Goal: Task Accomplishment & Management: Use online tool/utility

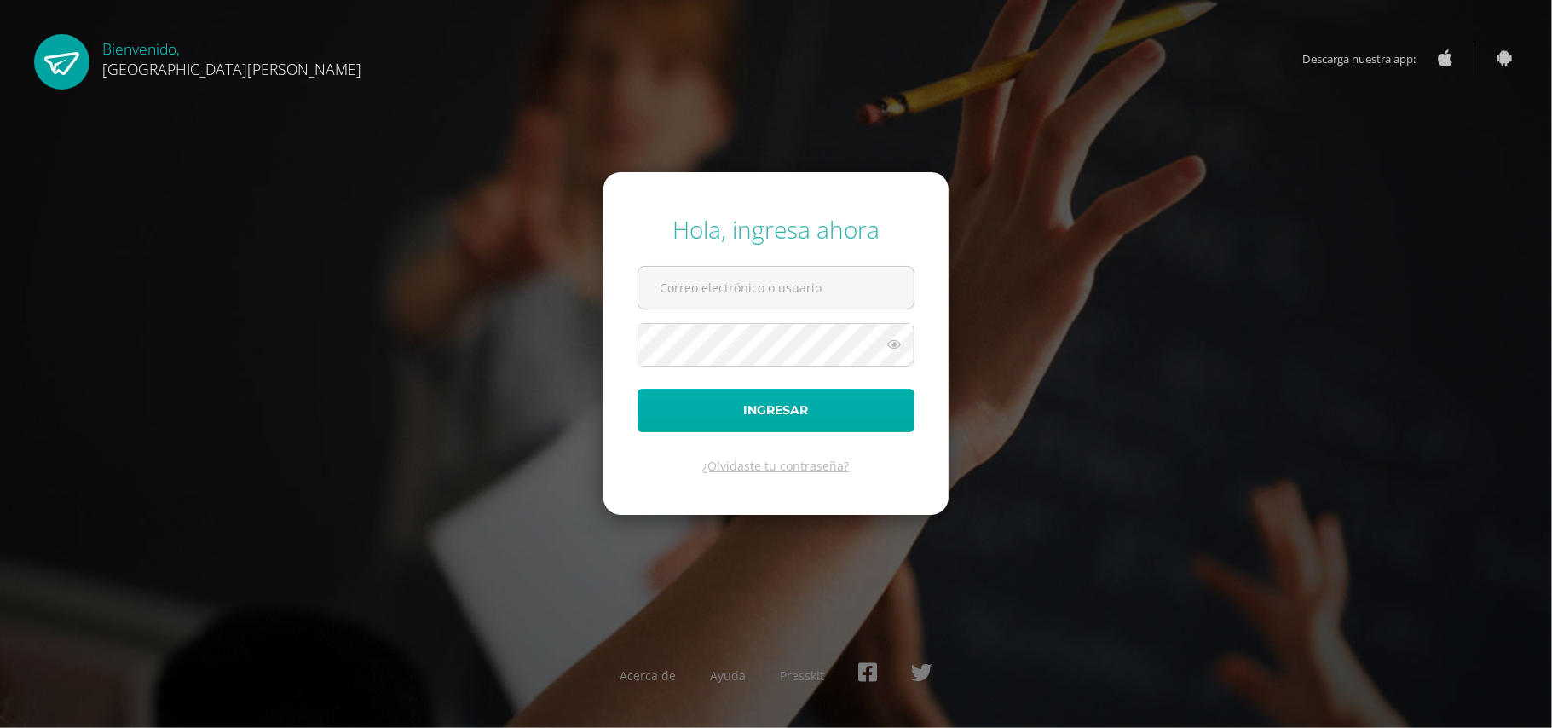
type input "[EMAIL_ADDRESS][DOMAIN_NAME]"
click at [771, 406] on button "Ingresar" at bounding box center [775, 410] width 277 height 43
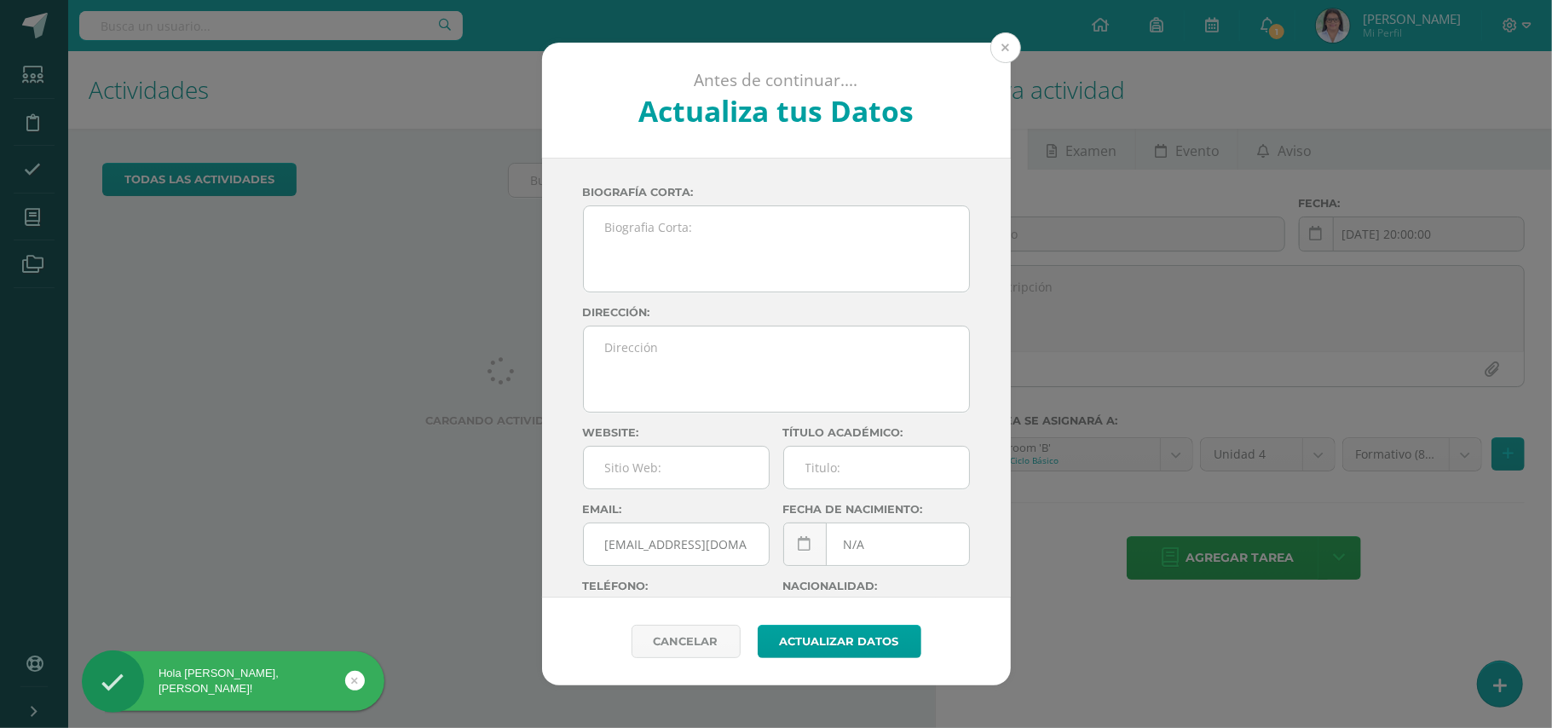
click at [1009, 55] on button at bounding box center [1005, 47] width 31 height 31
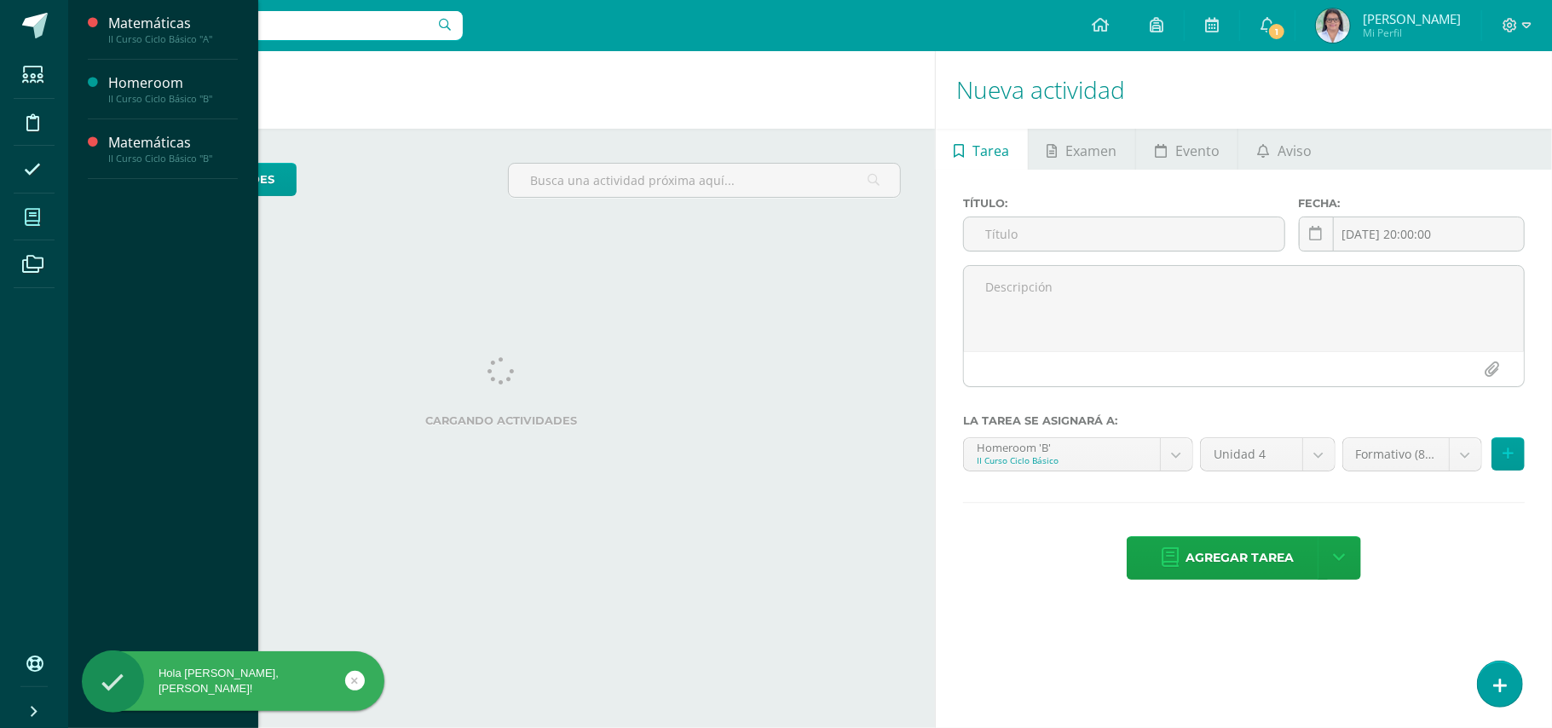
click at [22, 222] on span at bounding box center [33, 217] width 38 height 38
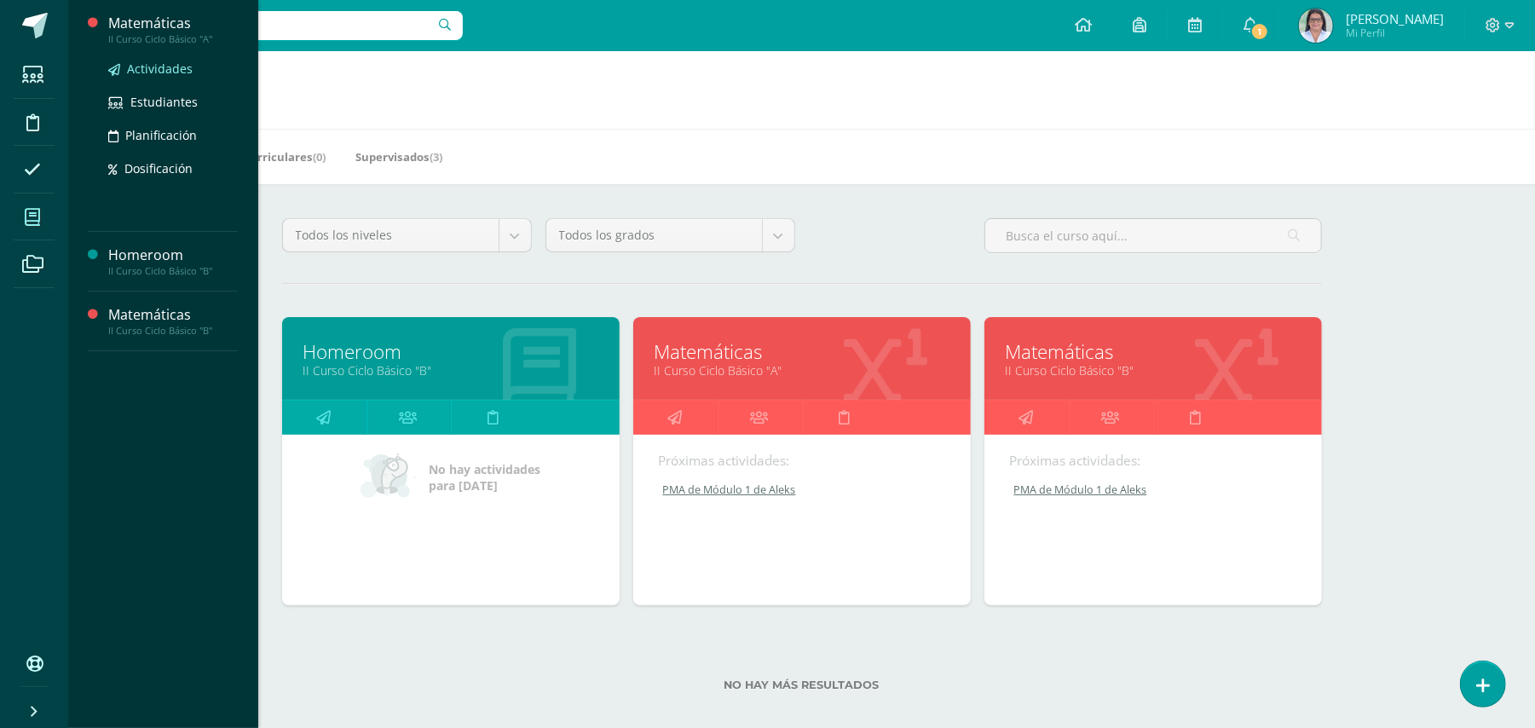
click at [157, 61] on span "Actividades" at bounding box center [160, 68] width 66 height 16
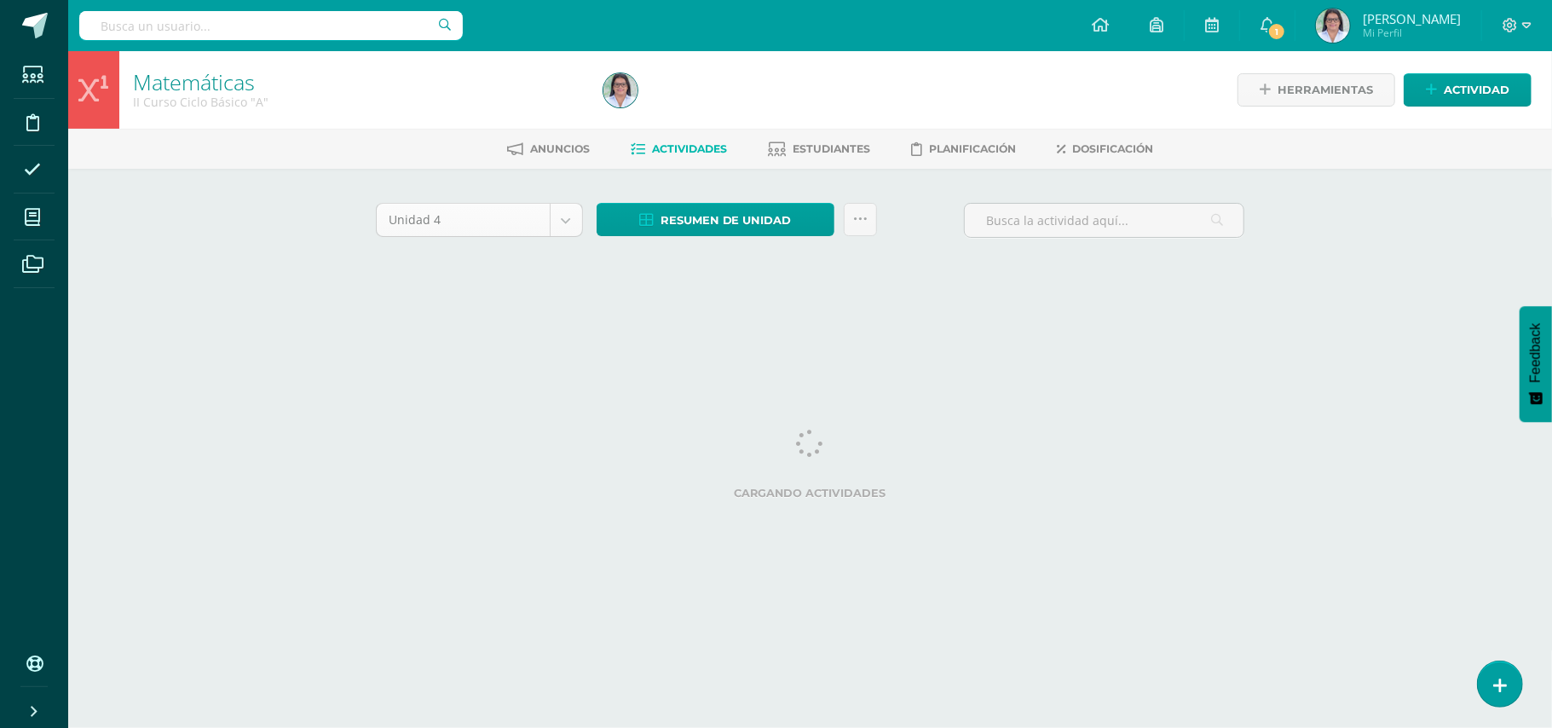
click at [564, 220] on body "Estudiantes Disciplina Asistencia Mis cursos Archivos Soporte Ayuda Reportar un…" at bounding box center [776, 159] width 1552 height 318
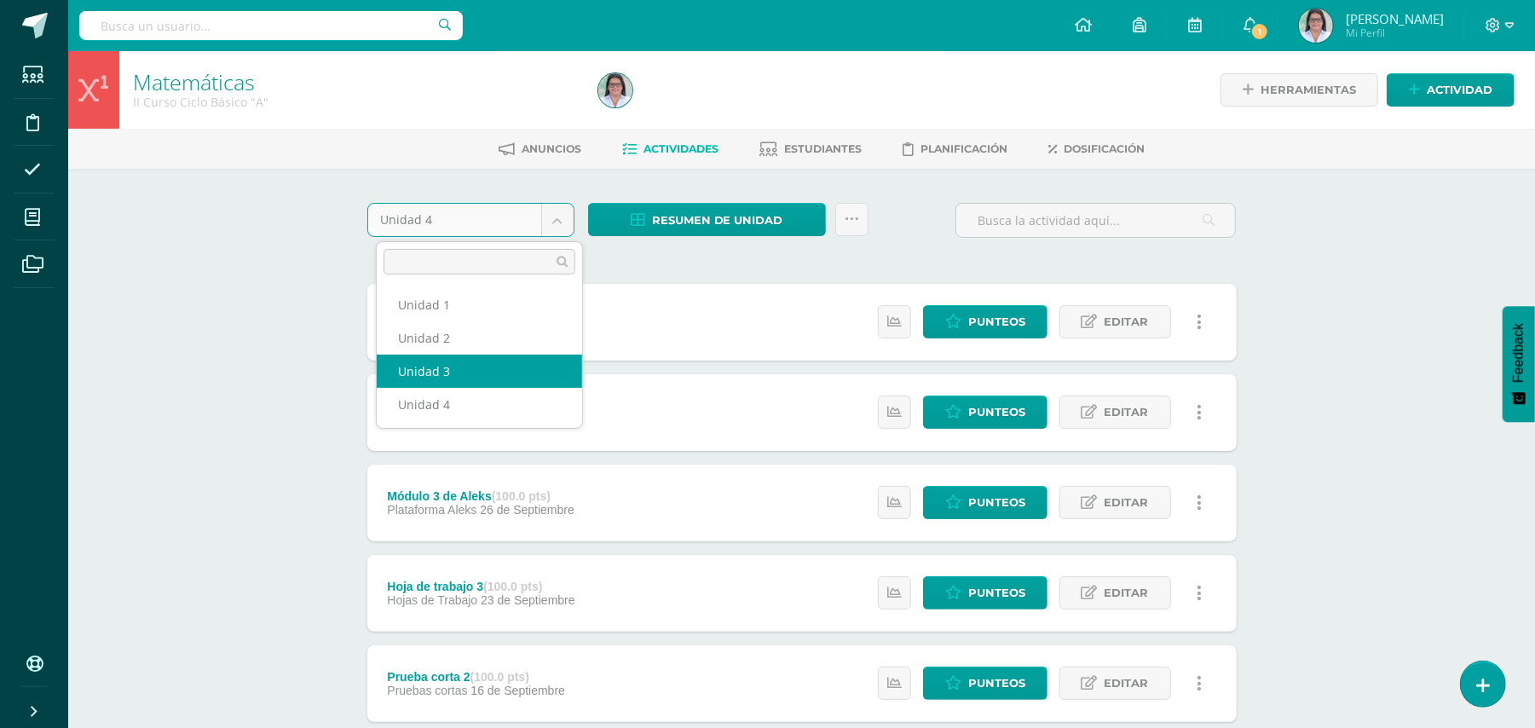
select select "Unidad 3"
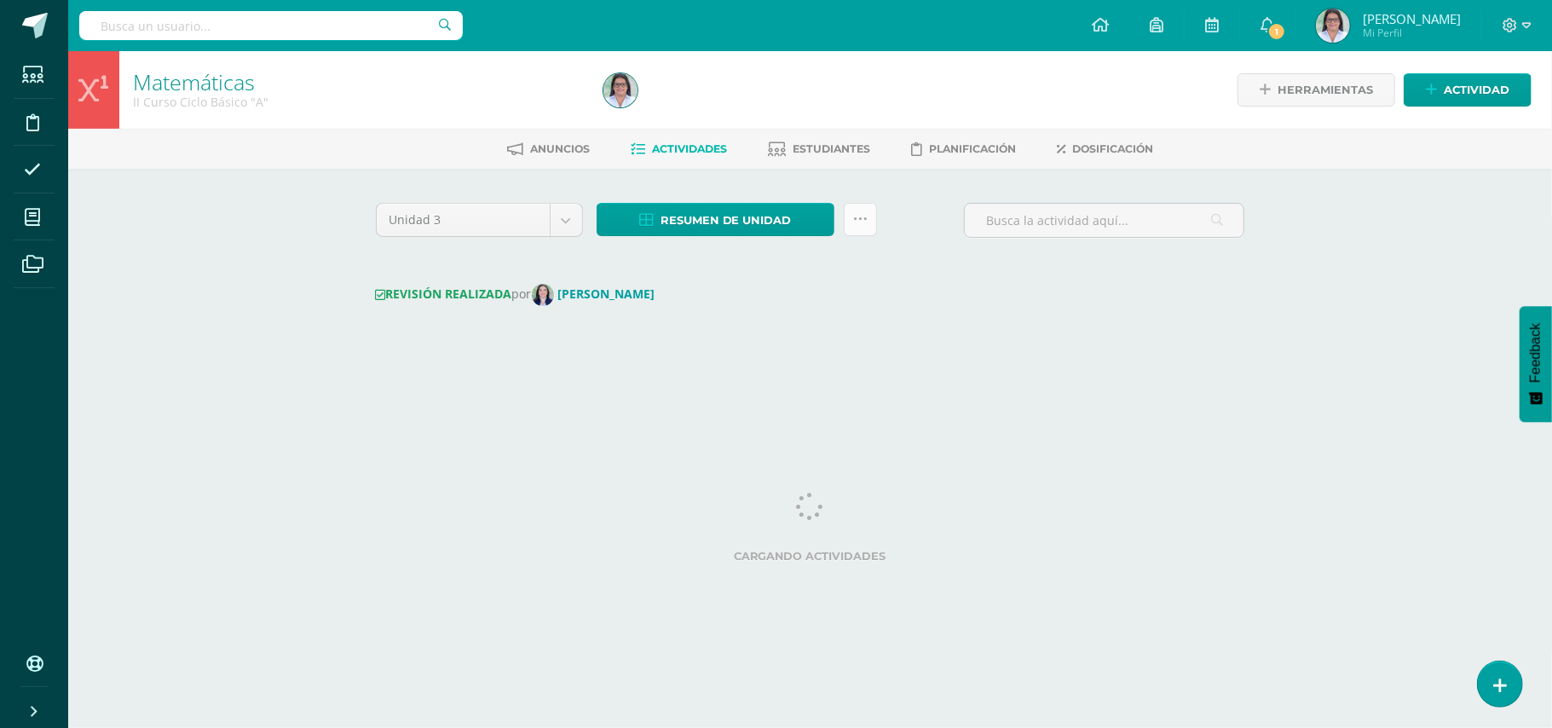
click at [859, 215] on icon at bounding box center [860, 219] width 14 height 14
click at [764, 215] on span "Resumen de unidad" at bounding box center [725, 220] width 131 height 32
click at [744, 130] on link "Descargar como PDF" at bounding box center [715, 132] width 181 height 26
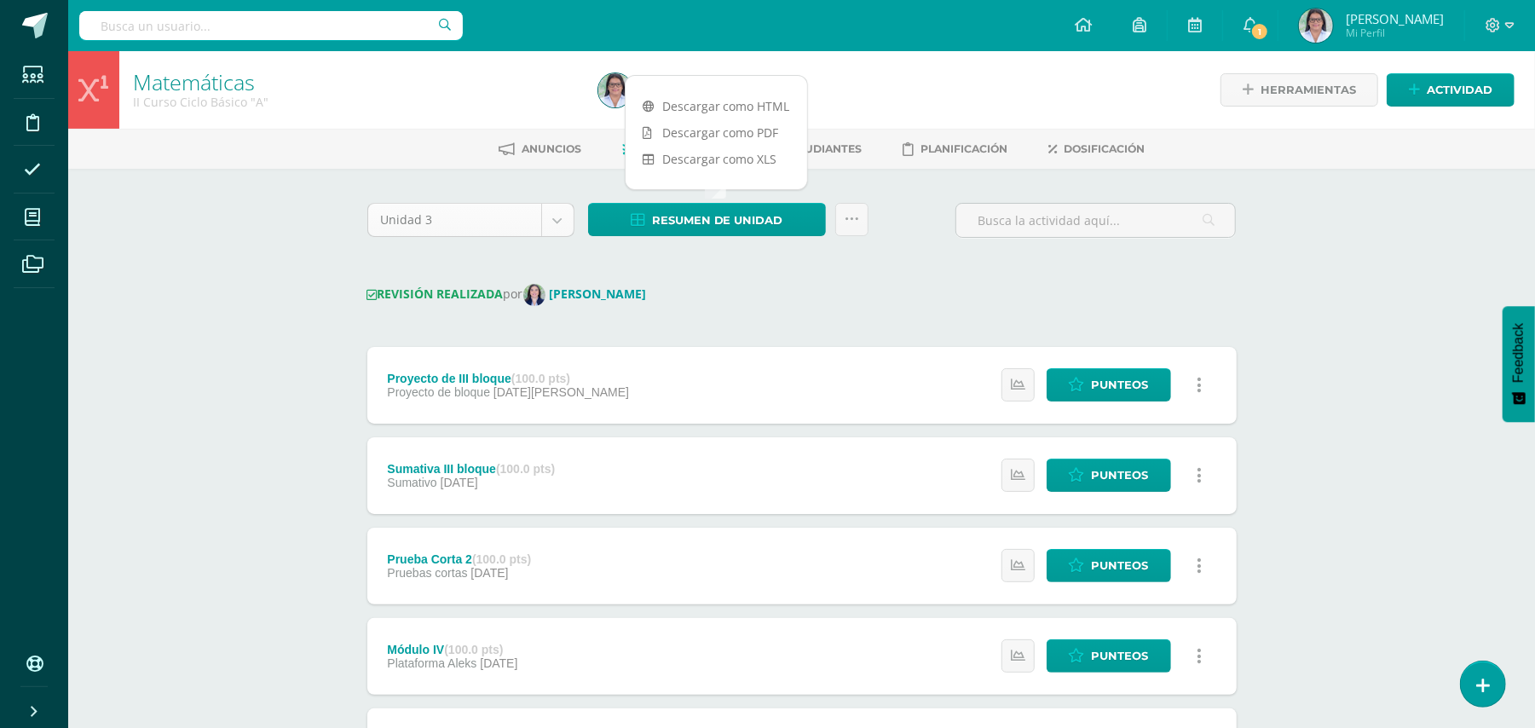
click at [550, 222] on body "Estudiantes Disciplina Asistencia Mis cursos Archivos Soporte Ayuda Reportar un…" at bounding box center [767, 672] width 1535 height 1344
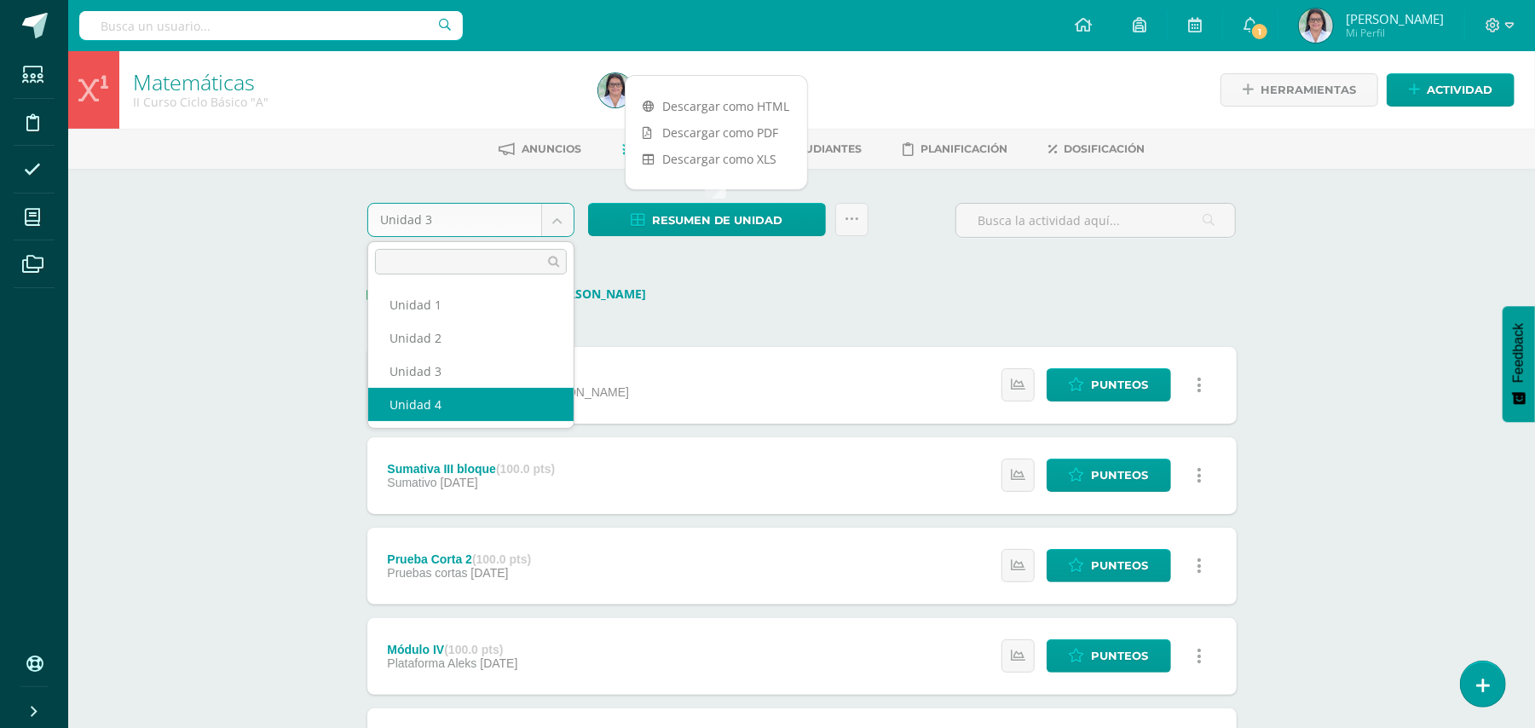
select select "Unidad 4"
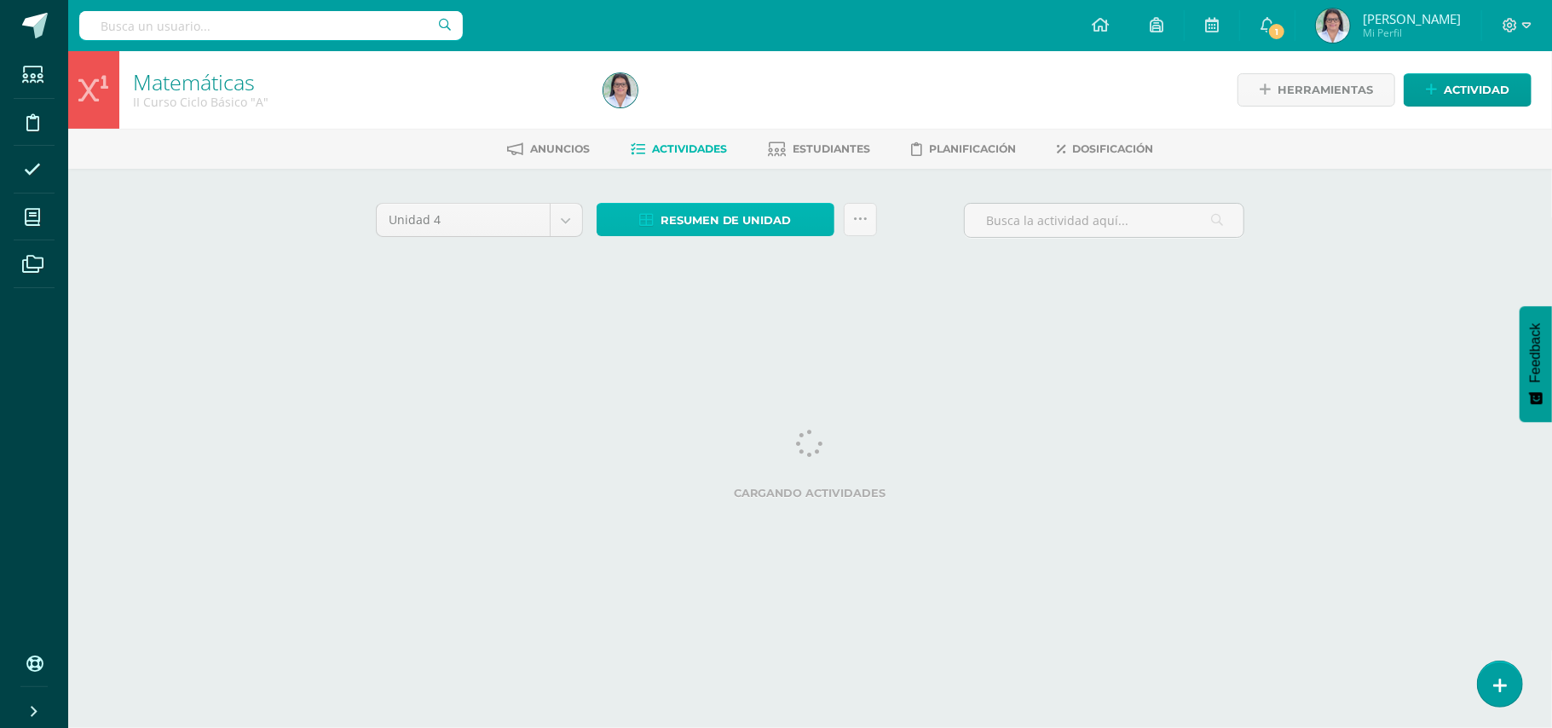
click at [754, 213] on span "Resumen de unidad" at bounding box center [725, 220] width 131 height 32
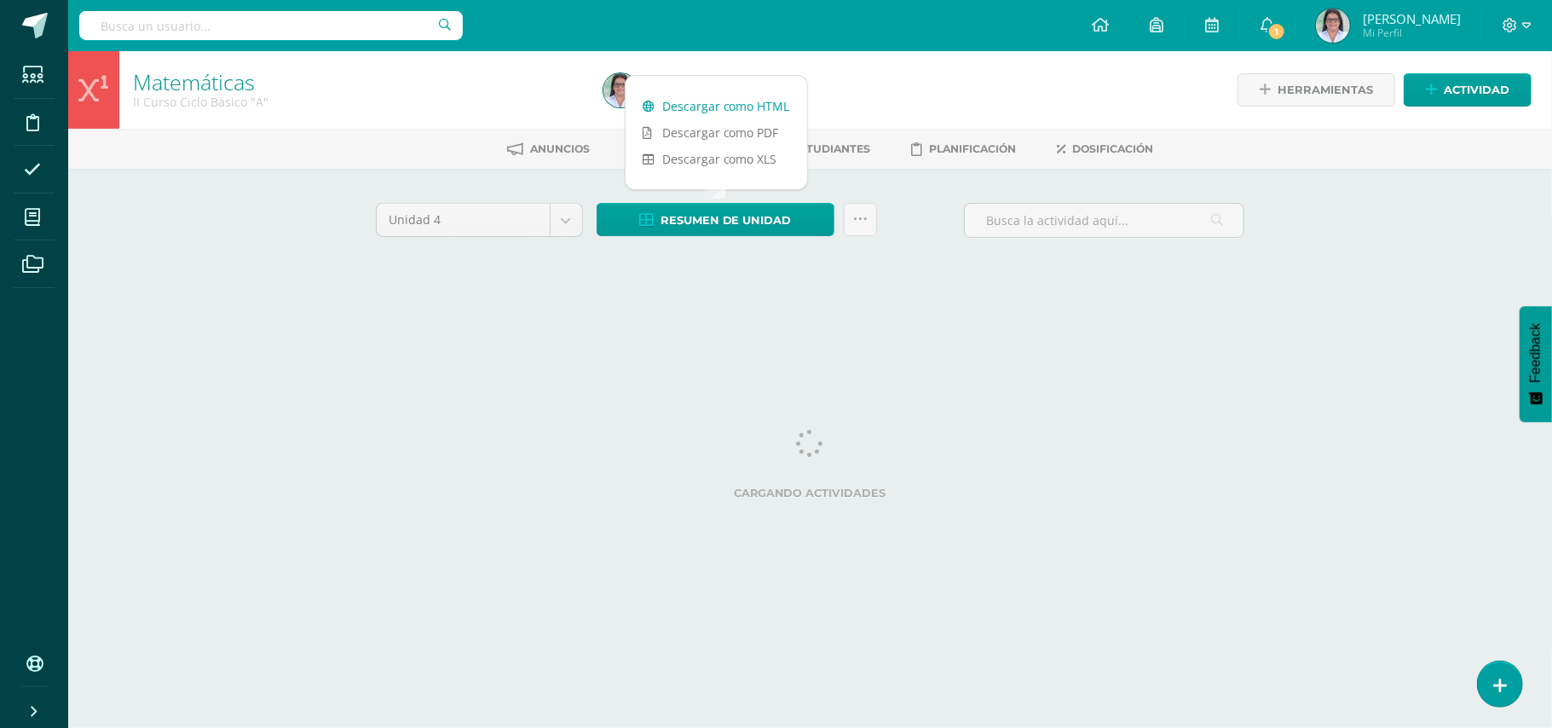
click at [740, 97] on link "Descargar como HTML" at bounding box center [715, 106] width 181 height 26
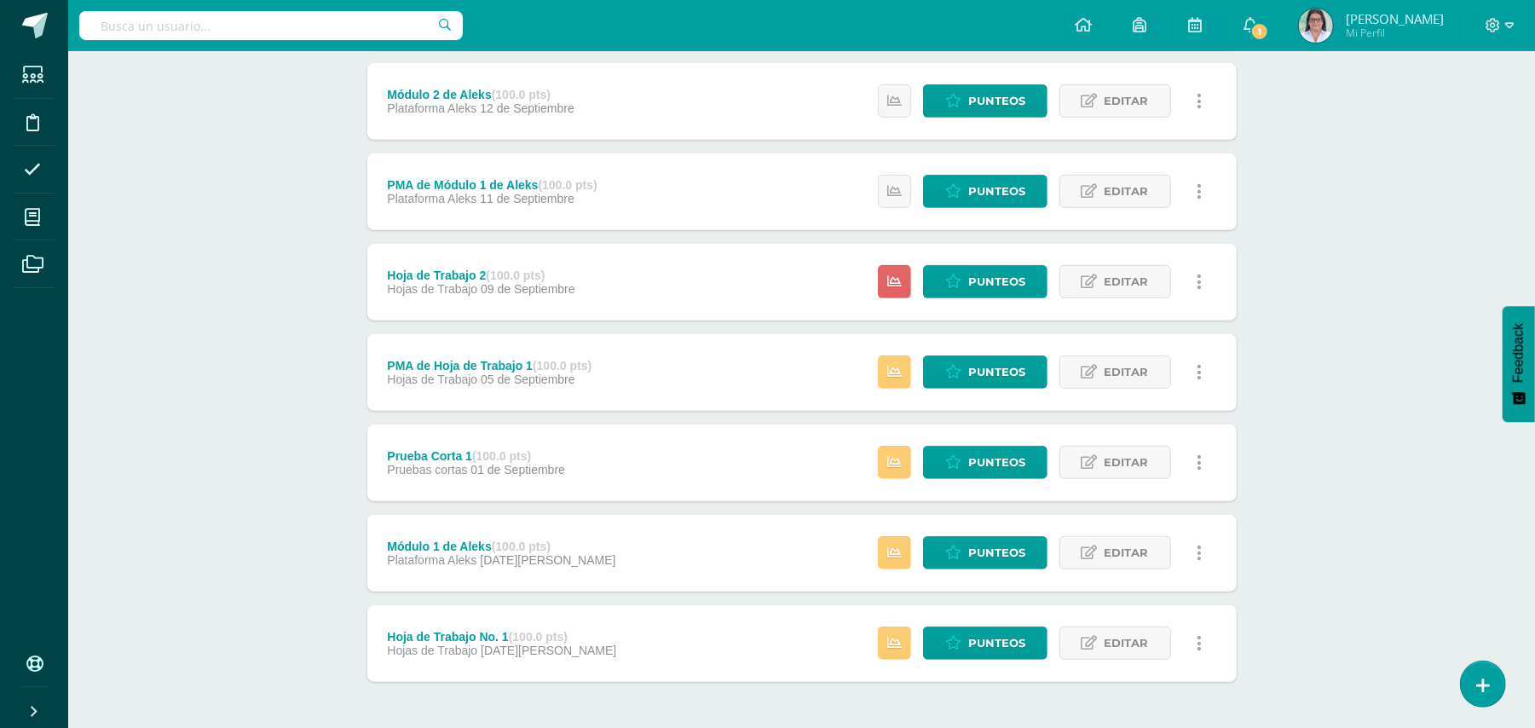
scroll to position [737, 0]
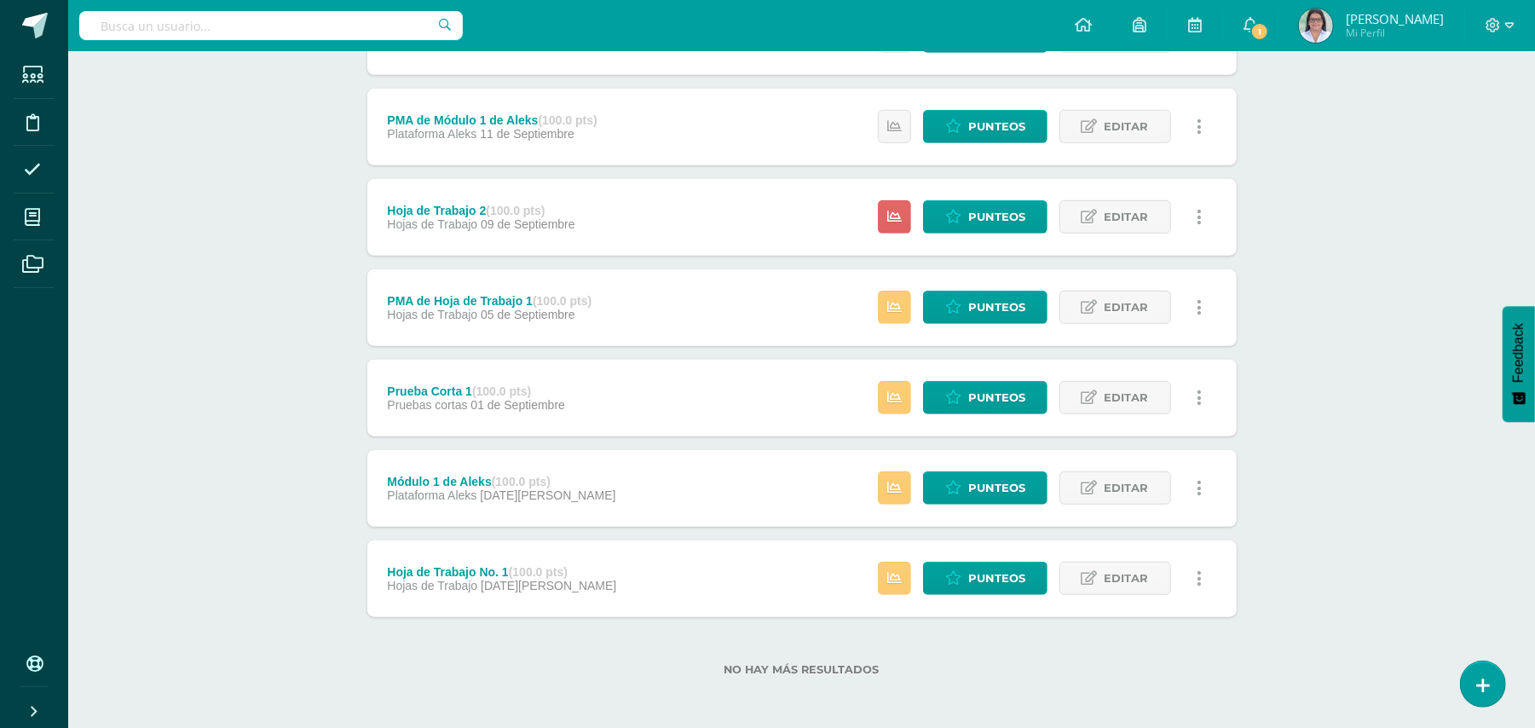
click at [584, 590] on div "Hoja de Trabajo No. 1 (100.0 pts) Hojas de Trabajo 26 de Agosto" at bounding box center [502, 578] width 270 height 77
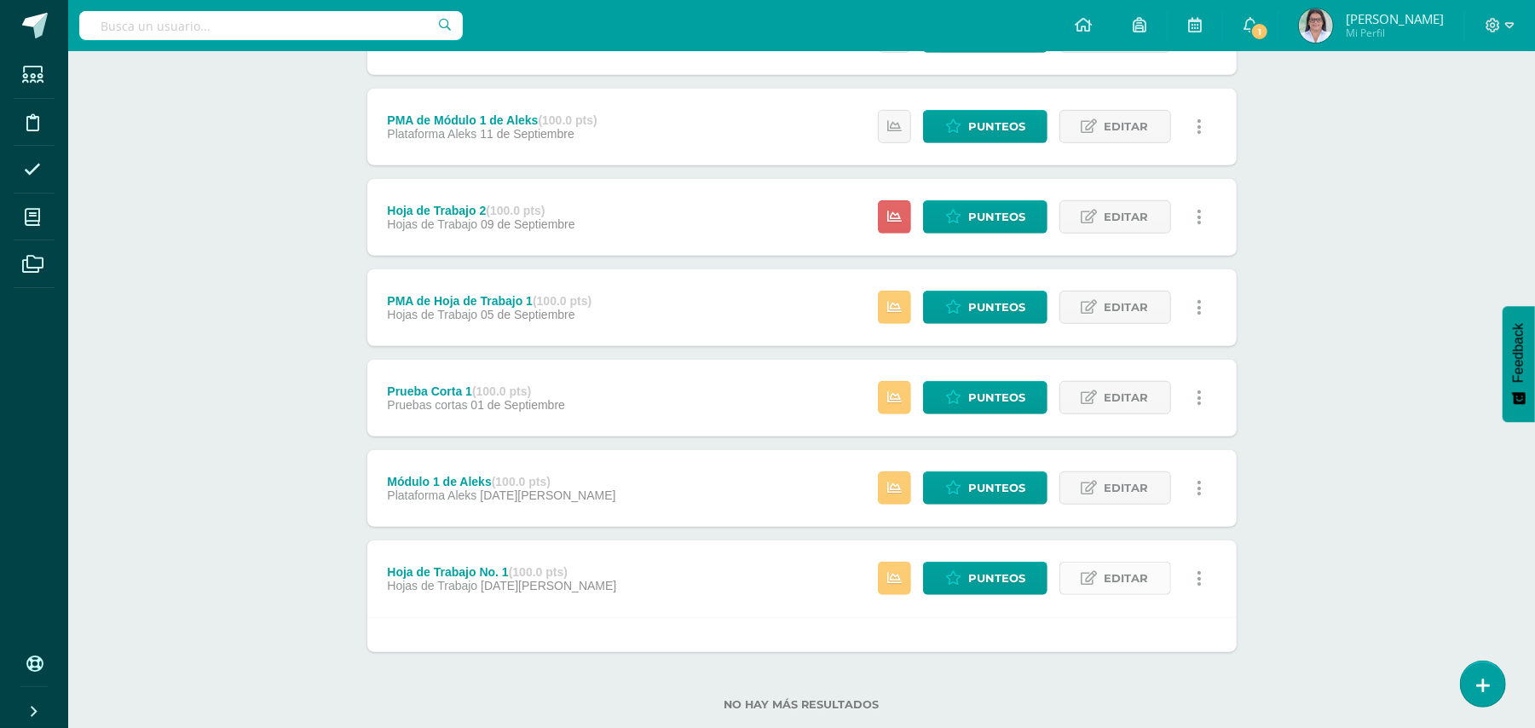
click at [1140, 571] on span "Editar" at bounding box center [1126, 578] width 44 height 32
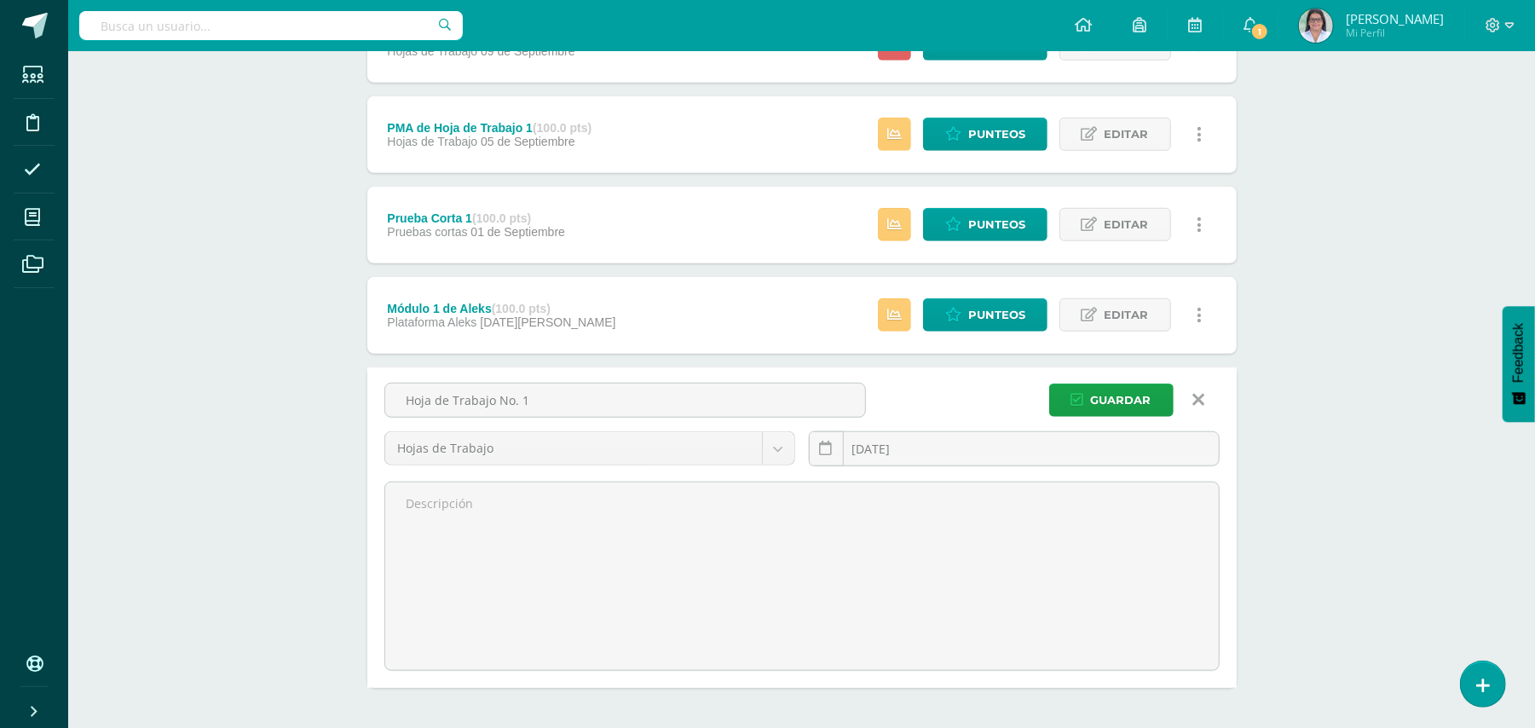
scroll to position [982, 0]
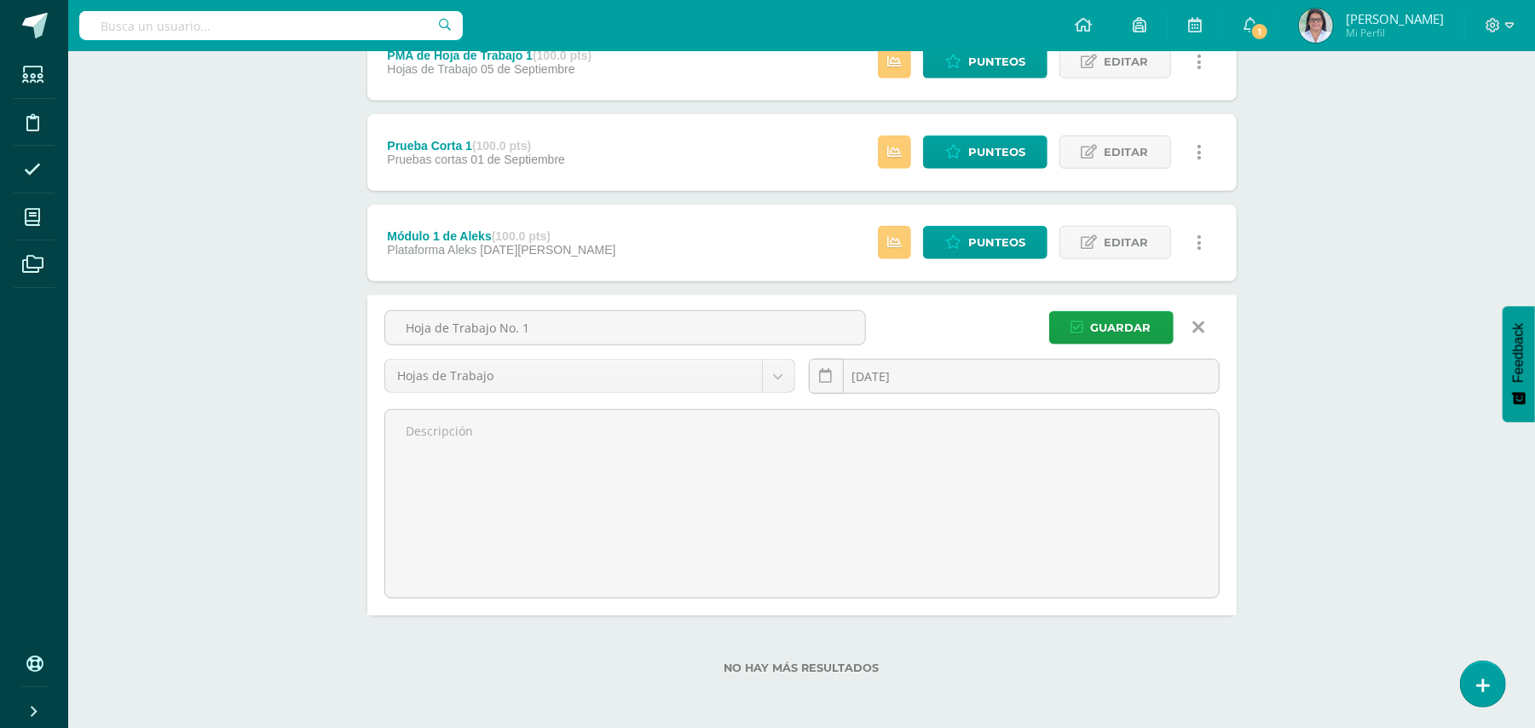
click at [1205, 320] on link at bounding box center [1198, 327] width 43 height 32
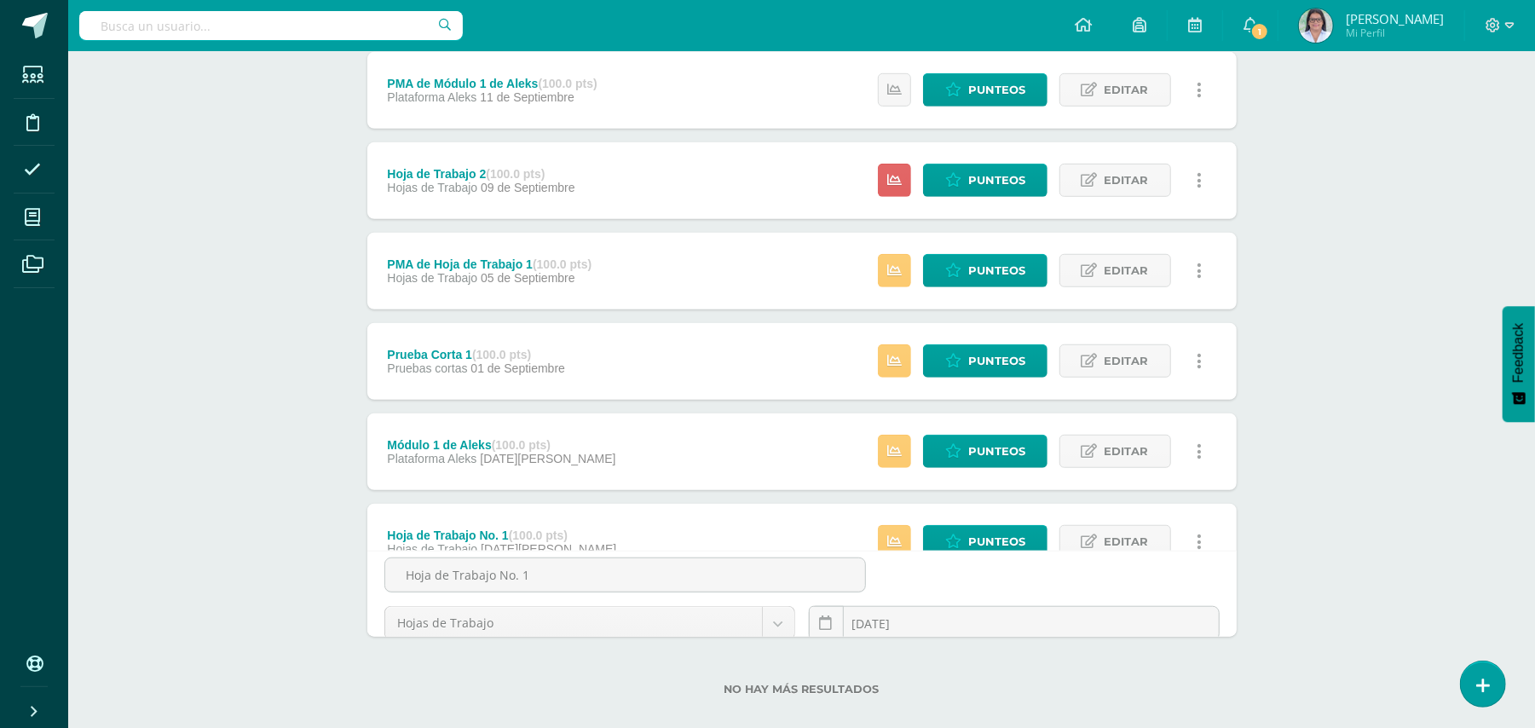
scroll to position [737, 0]
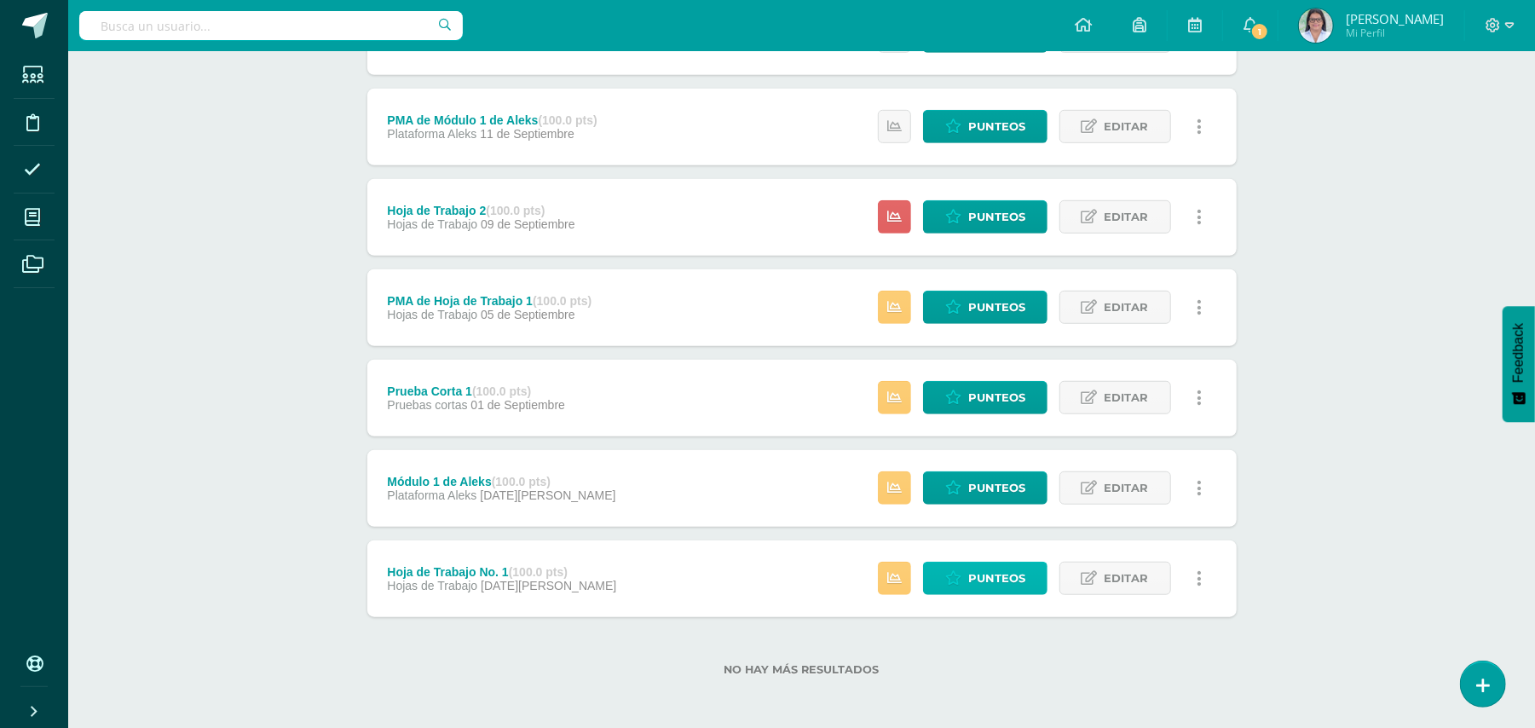
click at [953, 585] on link "Punteos" at bounding box center [985, 578] width 124 height 33
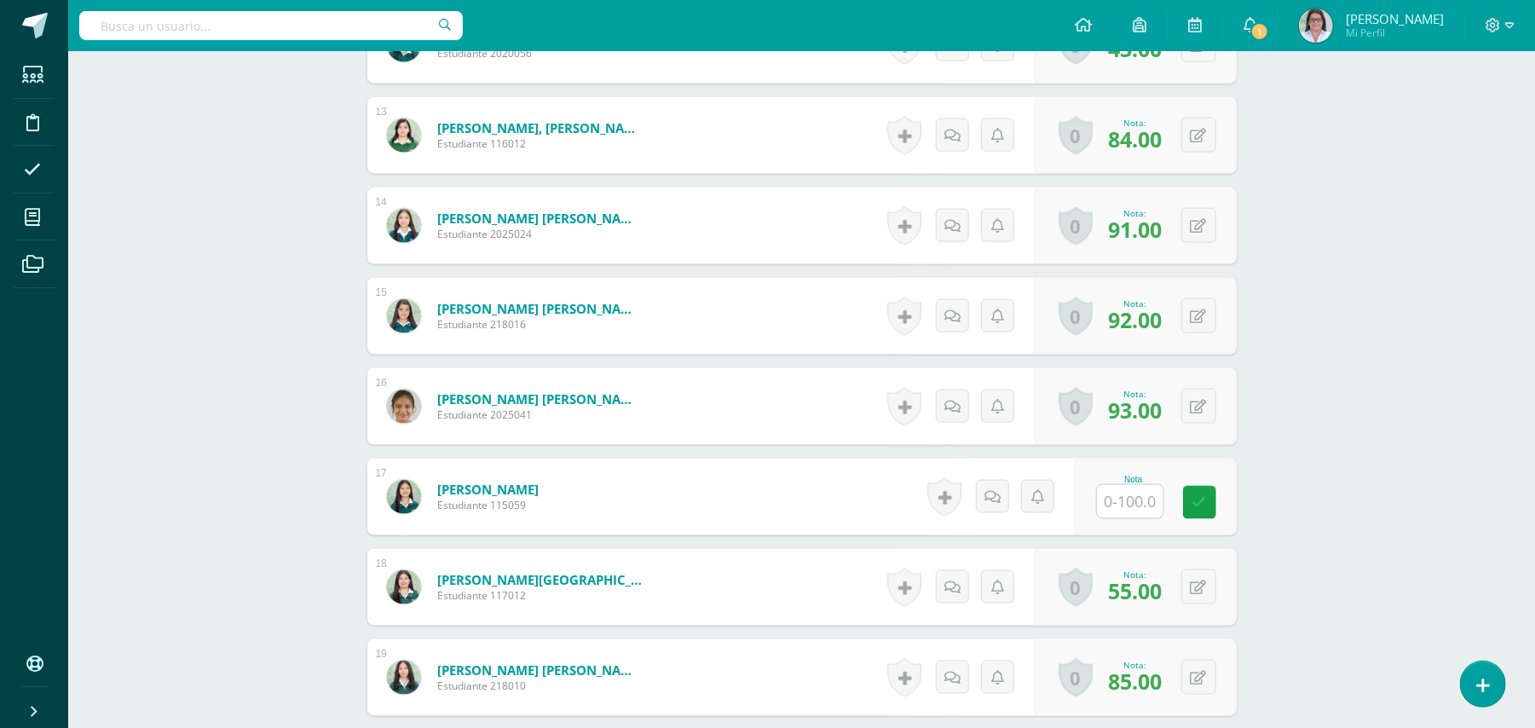
scroll to position [1580, 0]
click at [1140, 503] on input "text" at bounding box center [1130, 500] width 66 height 33
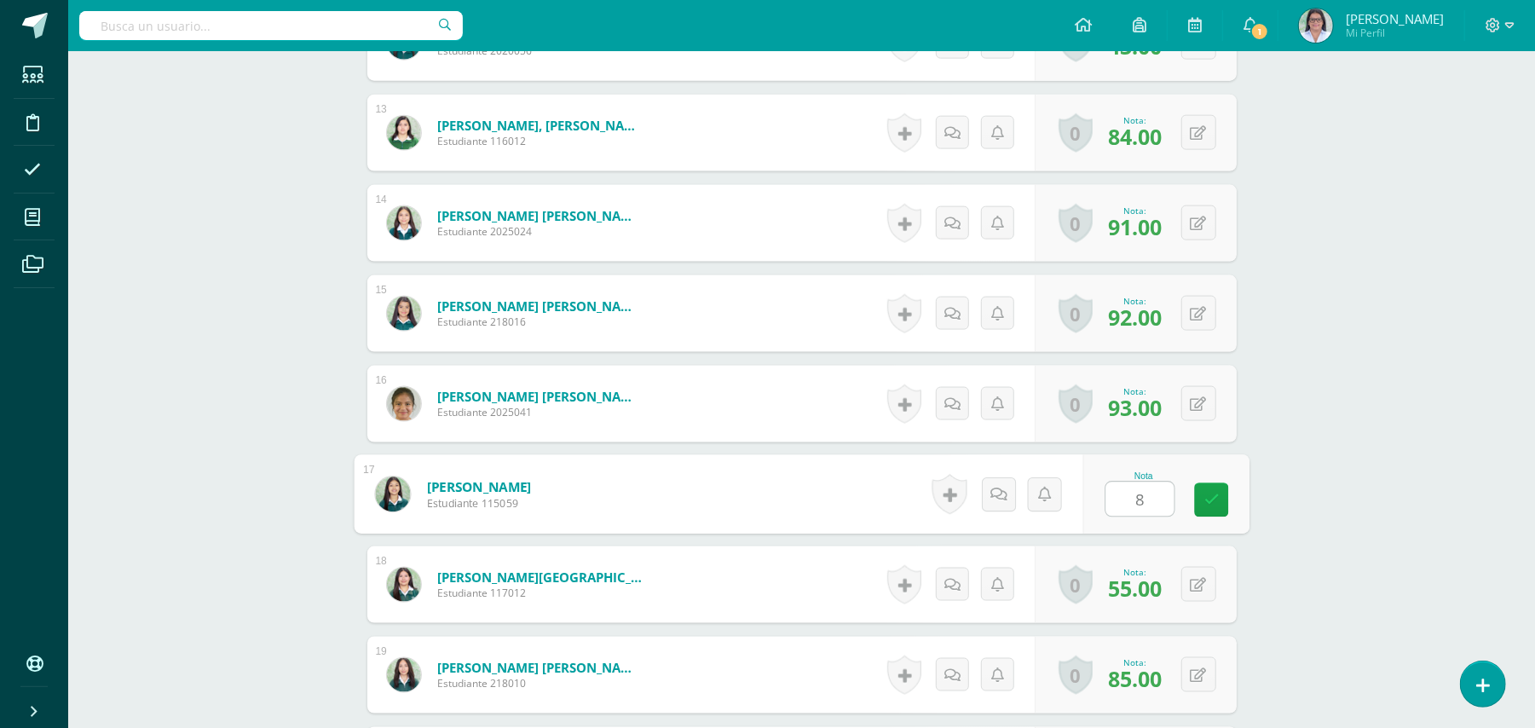
type input "80"
click at [1211, 498] on icon at bounding box center [1210, 499] width 15 height 14
click at [1510, 27] on icon at bounding box center [1509, 25] width 9 height 6
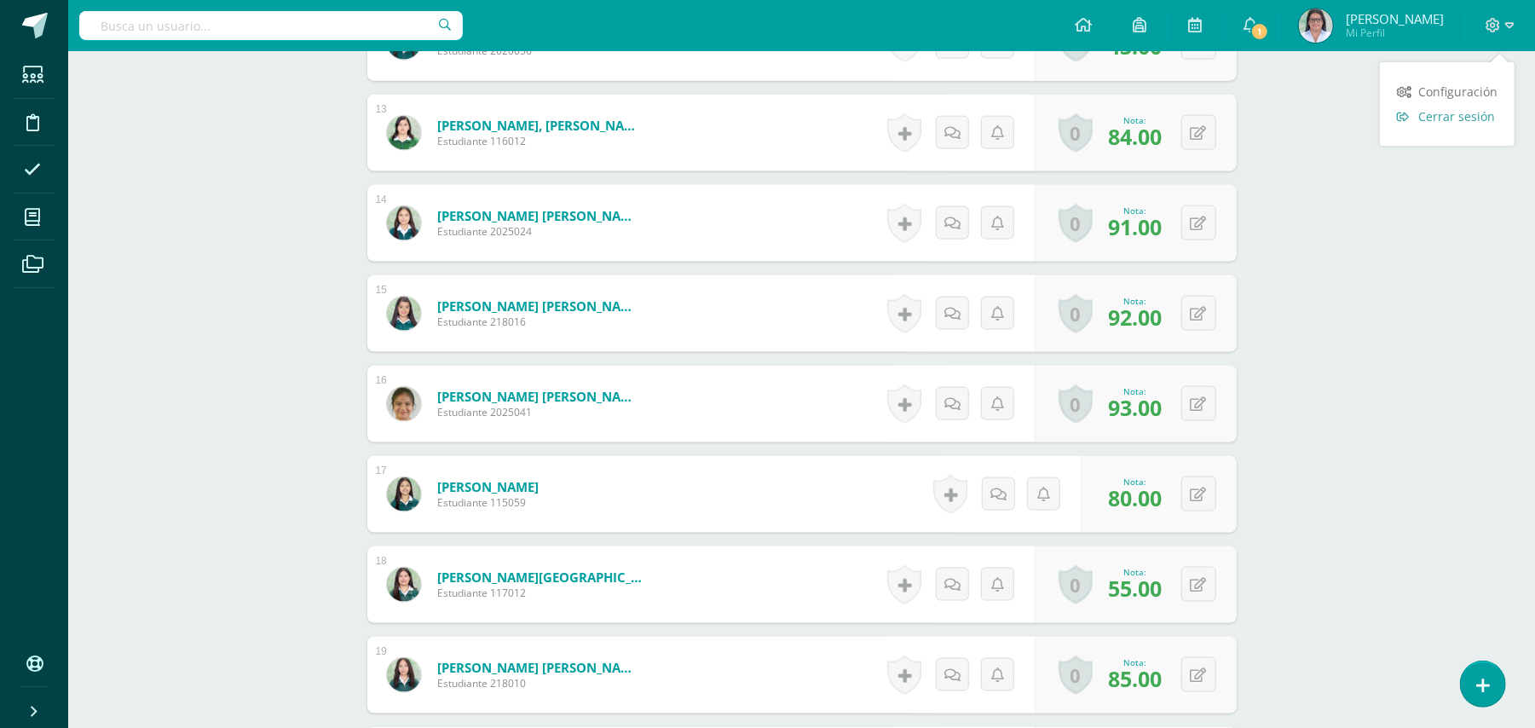
click at [1456, 118] on span "Cerrar sesión" at bounding box center [1456, 116] width 77 height 16
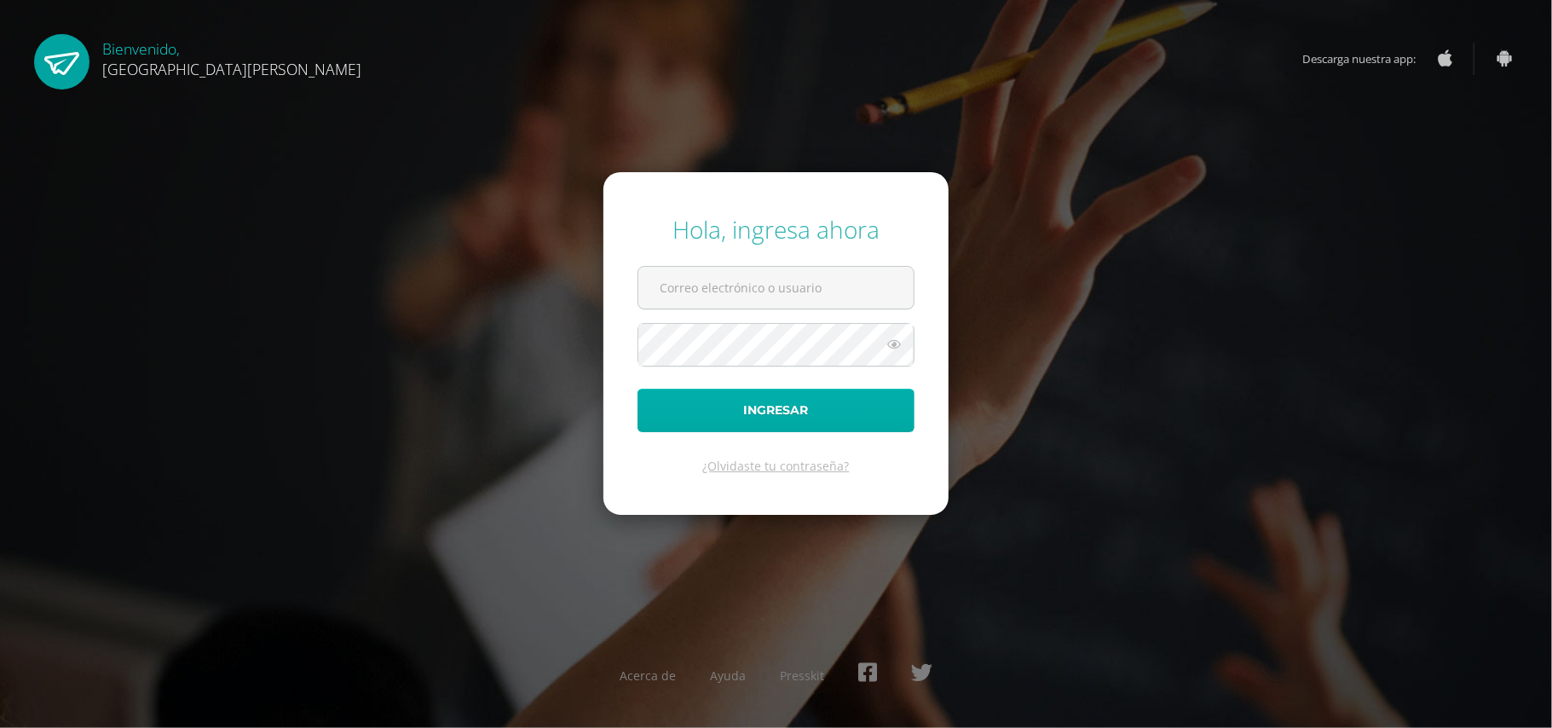
type input "[EMAIL_ADDRESS][DOMAIN_NAME]"
click at [726, 409] on button "Ingresar" at bounding box center [775, 410] width 277 height 43
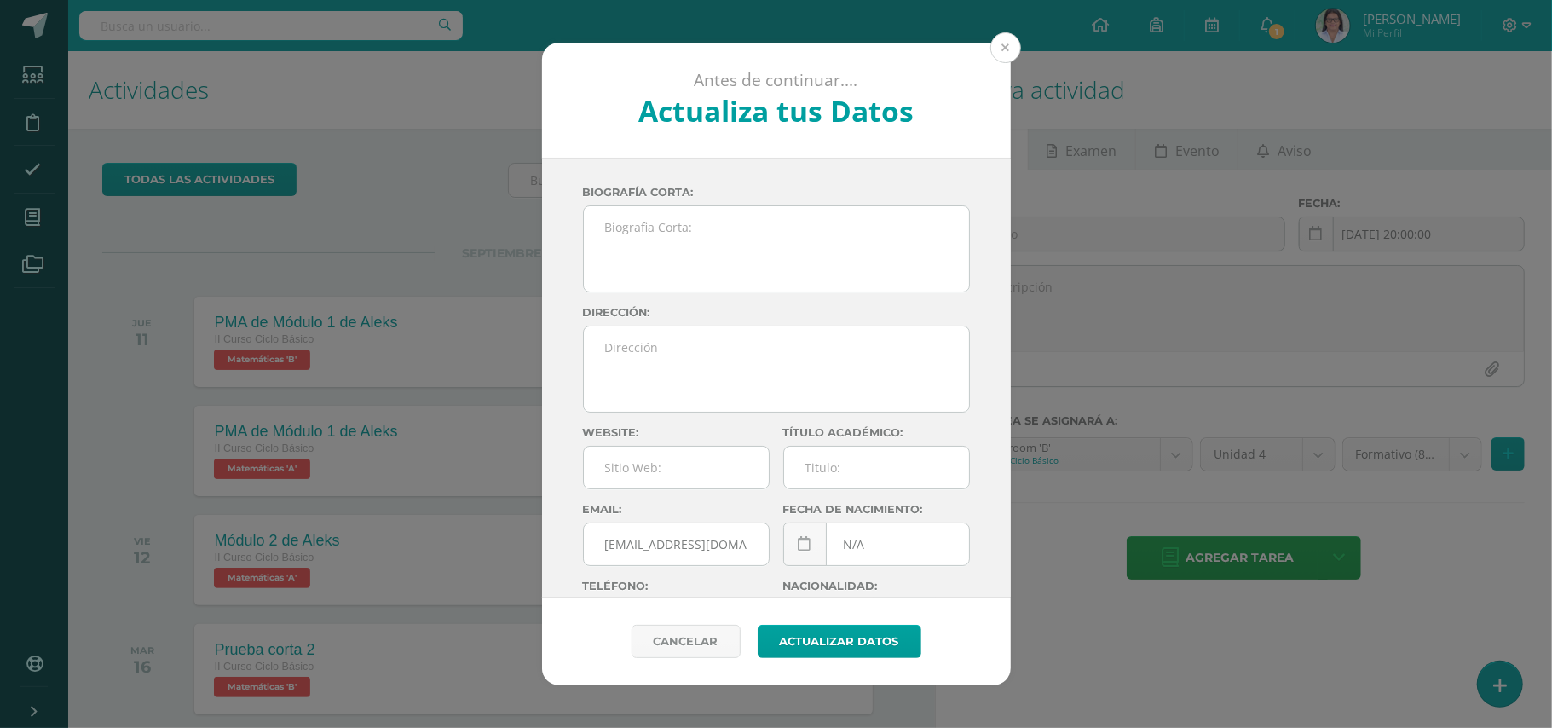
click at [1014, 48] on button at bounding box center [1005, 47] width 31 height 31
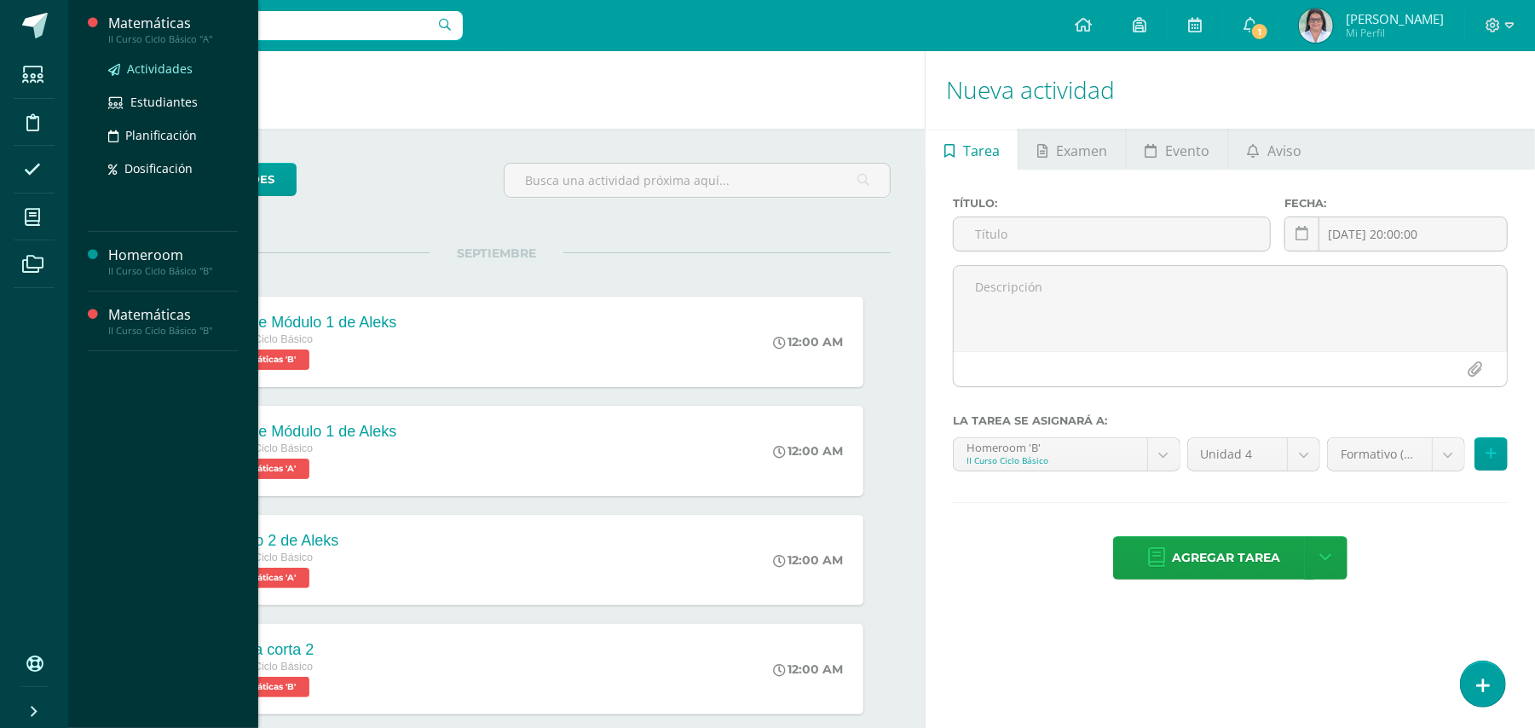
click at [124, 60] on link "Actividades" at bounding box center [173, 69] width 130 height 20
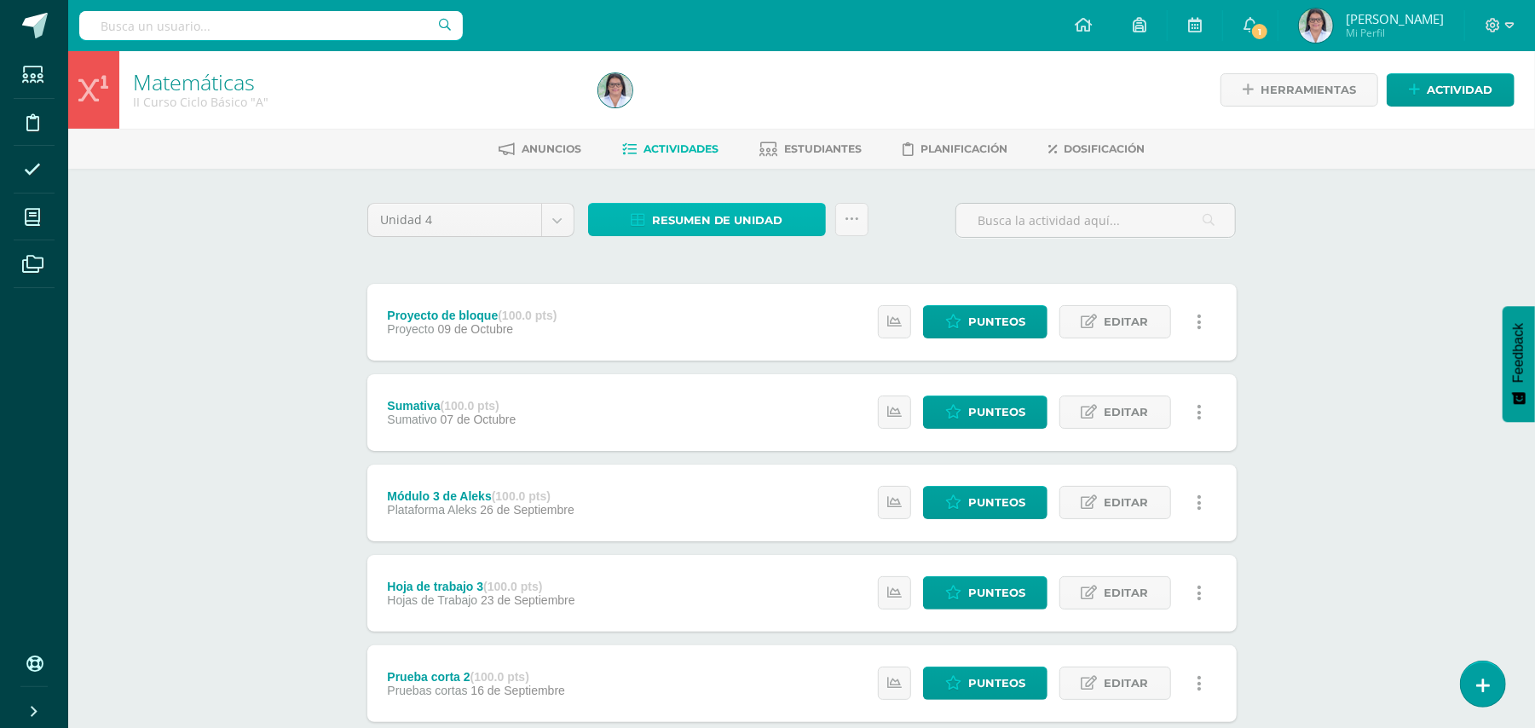
click at [679, 223] on span "Resumen de unidad" at bounding box center [717, 220] width 131 height 32
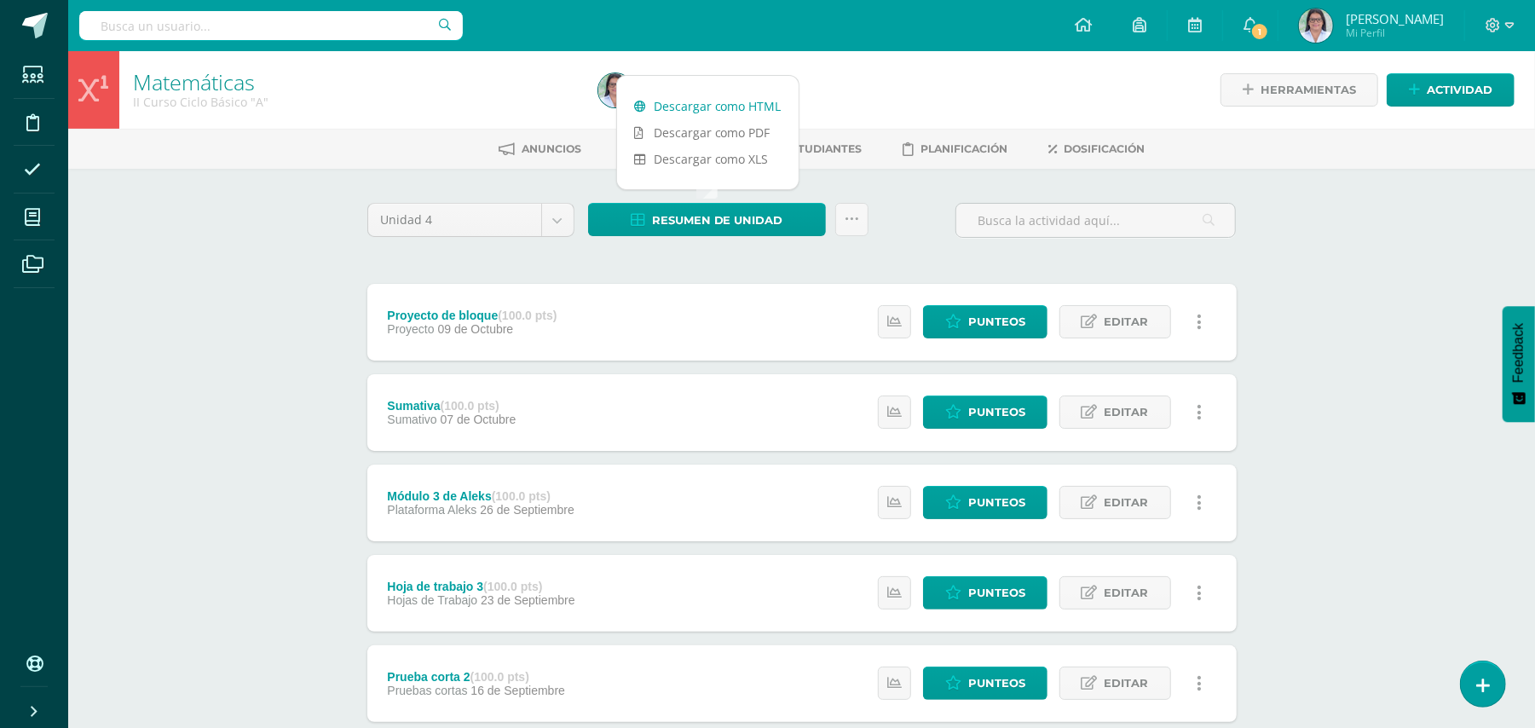
click at [709, 101] on link "Descargar como HTML" at bounding box center [707, 106] width 181 height 26
click at [1512, 27] on icon at bounding box center [1509, 25] width 9 height 15
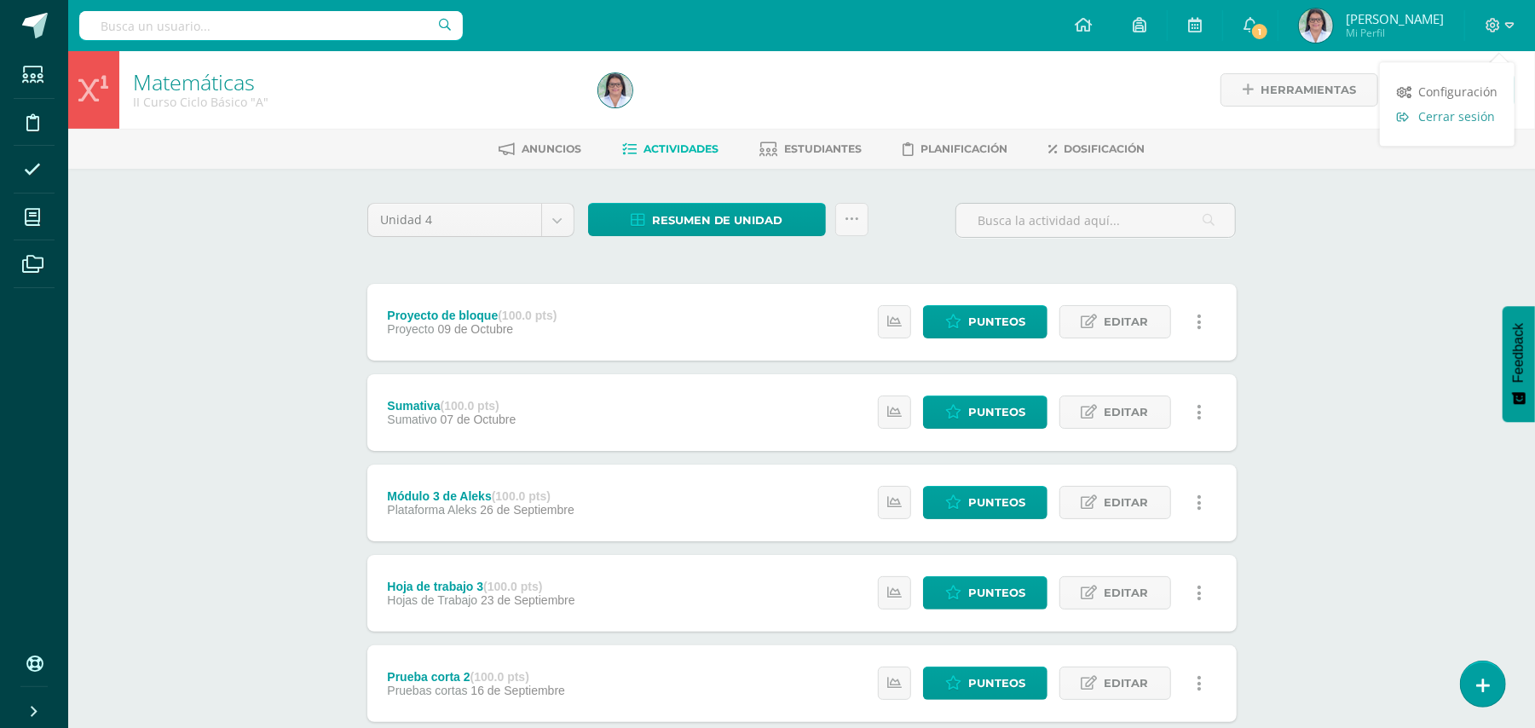
click at [1477, 107] on link "Cerrar sesión" at bounding box center [1447, 116] width 135 height 25
